Goal: Task Accomplishment & Management: Manage account settings

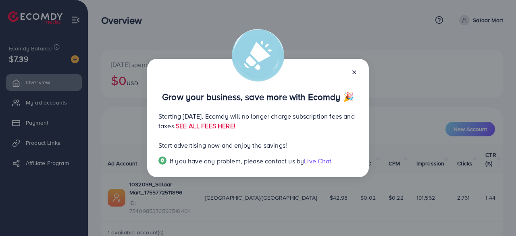
click at [356, 71] on line at bounding box center [354, 72] width 3 height 3
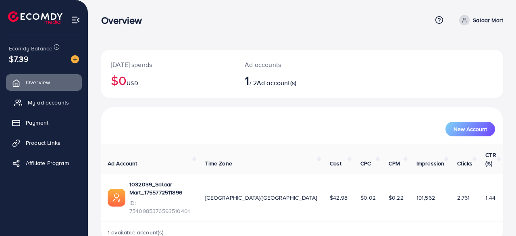
click at [67, 97] on link "My ad accounts" at bounding box center [44, 102] width 76 height 16
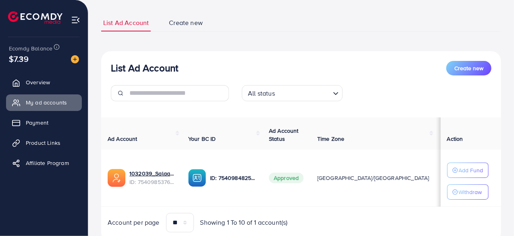
scroll to position [35, 0]
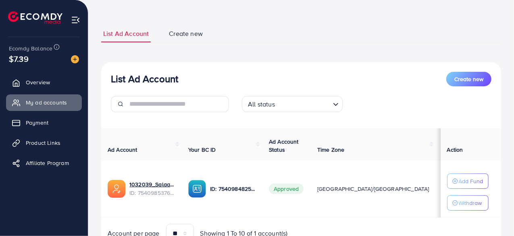
click at [442, 189] on span "$42.98" at bounding box center [451, 189] width 18 height 8
click at [436, 201] on td "$42.98" at bounding box center [451, 188] width 31 height 57
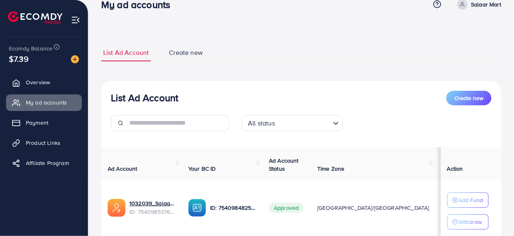
scroll to position [0, 0]
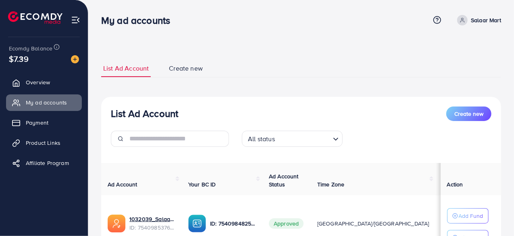
click at [345, 92] on div "List Ad Account Create new List Ad Account Create new All status Loading... Ad …" at bounding box center [301, 174] width 400 height 228
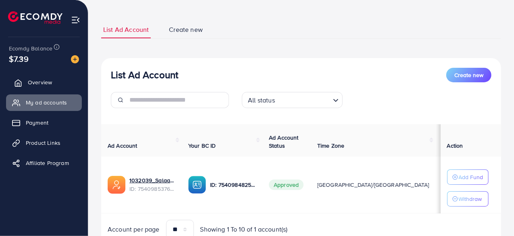
scroll to position [75, 0]
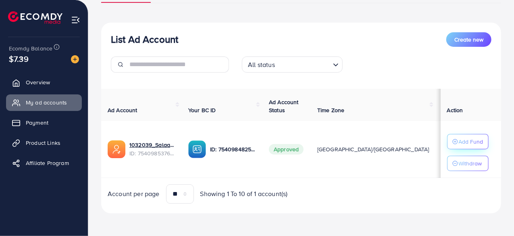
click at [469, 138] on p "Add Fund" at bounding box center [471, 142] width 25 height 10
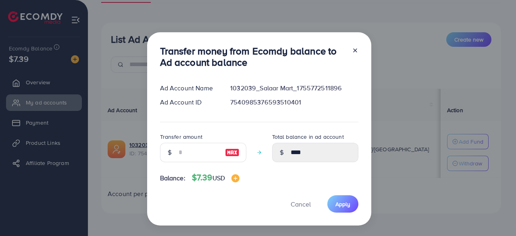
click at [235, 154] on img at bounding box center [232, 153] width 15 height 10
type input "*"
type input "****"
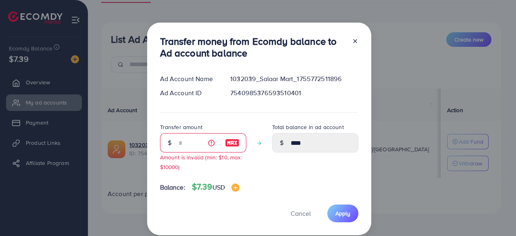
click at [212, 160] on small "Amount is invalid (min: $10, max: $10000)" at bounding box center [201, 161] width 82 height 17
click at [226, 164] on div "Transfer amount * Amount is invalid (min: $10, max: $10000)" at bounding box center [203, 146] width 86 height 49
drag, startPoint x: 216, startPoint y: 160, endPoint x: 225, endPoint y: 160, distance: 8.9
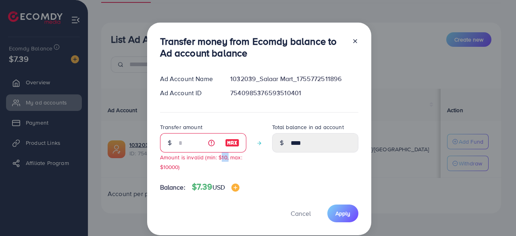
click at [225, 160] on small "Amount is invalid (min: $10, max: $10000)" at bounding box center [201, 161] width 82 height 17
click at [352, 40] on icon at bounding box center [355, 41] width 6 height 6
type input "****"
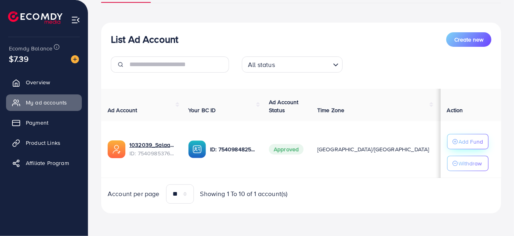
click at [450, 140] on button "Add Fund" at bounding box center [468, 141] width 42 height 15
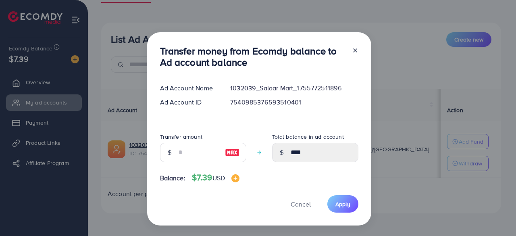
click at [225, 154] on img at bounding box center [232, 153] width 15 height 10
type input "*"
type input "****"
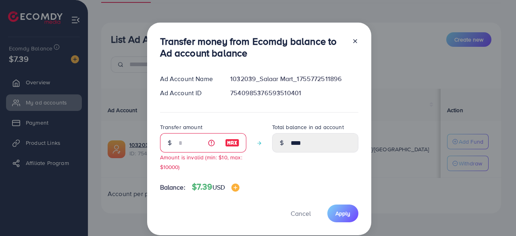
click at [219, 158] on small "Amount is invalid (min: $10, max: $10000)" at bounding box center [201, 161] width 82 height 17
click at [218, 165] on div "Transfer amount * Amount is invalid (min: $10, max: $10000)" at bounding box center [203, 146] width 86 height 49
click at [212, 177] on div "Transfer amount * Amount is invalid (min: $10, max: $10000)" at bounding box center [203, 149] width 86 height 55
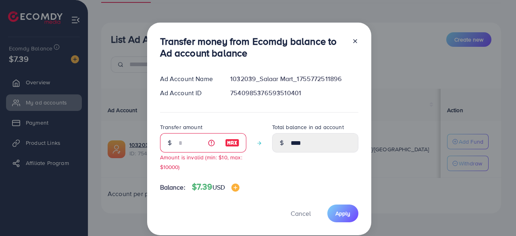
click at [356, 43] on icon at bounding box center [355, 41] width 6 height 6
type input "****"
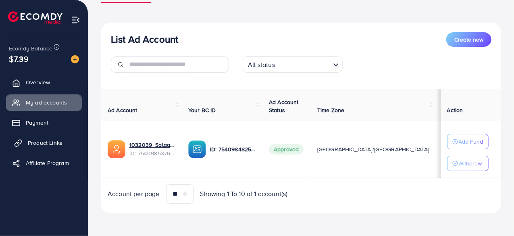
click at [44, 143] on span "Product Links" at bounding box center [45, 143] width 35 height 8
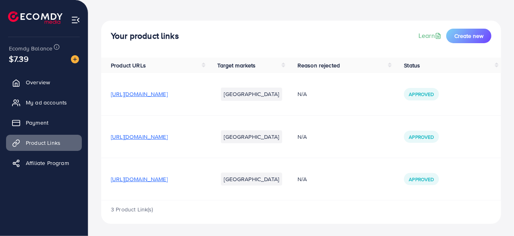
scroll to position [30, 0]
click at [168, 179] on span "[URL][DOMAIN_NAME]" at bounding box center [139, 179] width 57 height 8
click at [60, 102] on span "My ad accounts" at bounding box center [48, 102] width 41 height 8
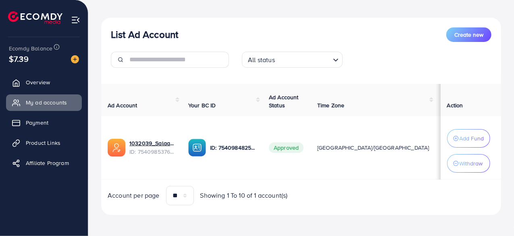
scroll to position [81, 0]
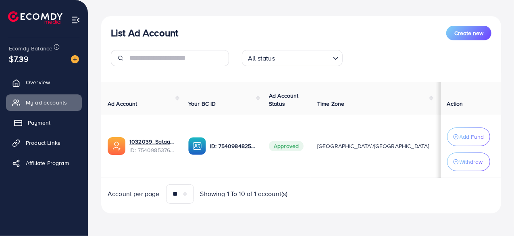
click at [27, 126] on link "Payment" at bounding box center [44, 122] width 76 height 16
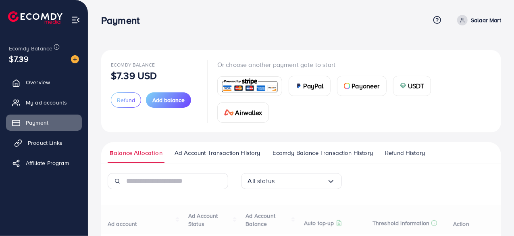
click at [26, 140] on link "Product Links" at bounding box center [44, 143] width 76 height 16
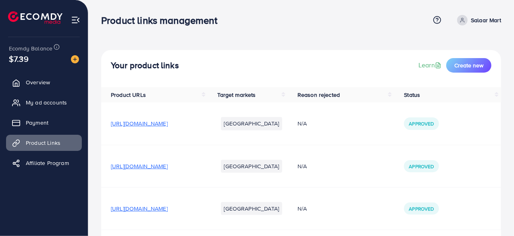
click at [343, 10] on div "Product links management Help Center Contact Support Plans and Pricing Term and…" at bounding box center [301, 20] width 400 height 22
